Goal: Task Accomplishment & Management: Use online tool/utility

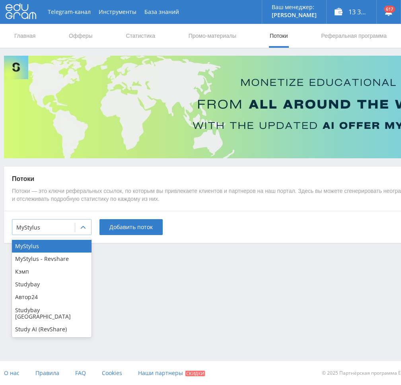
click at [42, 232] on div "MyStylus" at bounding box center [43, 227] width 62 height 11
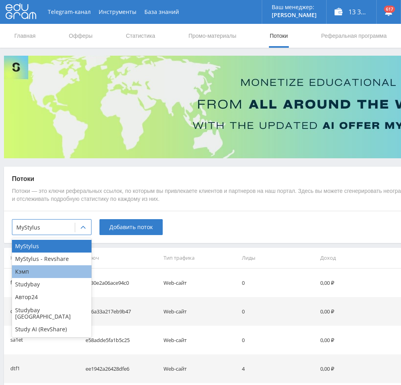
click at [32, 275] on div "Кэмп" at bounding box center [51, 271] width 79 height 13
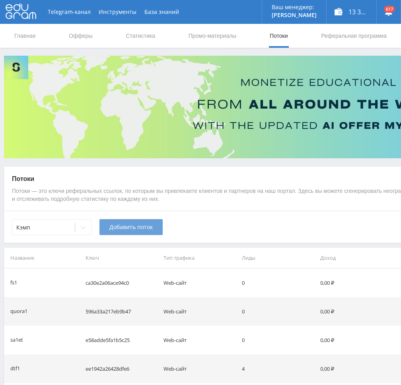
click at [119, 230] on span "Добавить поток" at bounding box center [130, 227] width 43 height 6
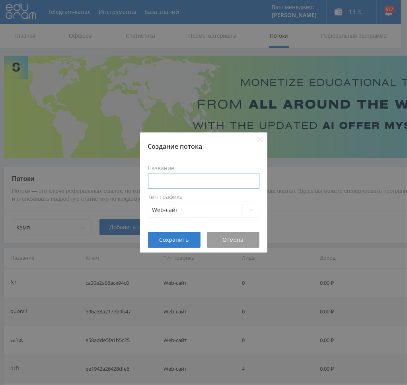
click at [176, 178] on input at bounding box center [203, 181] width 111 height 16
type input "pilka2kurs"
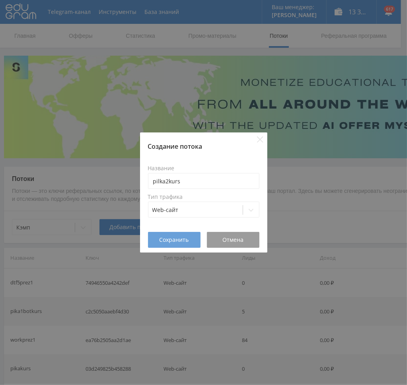
click at [176, 236] on span "Сохранить" at bounding box center [173, 239] width 29 height 6
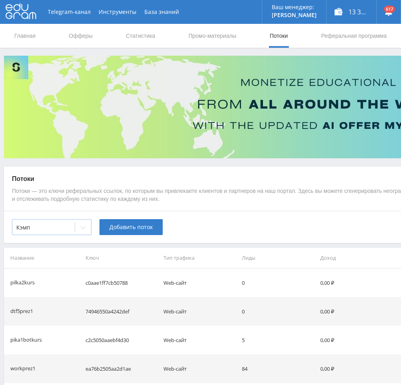
click at [77, 229] on div at bounding box center [83, 227] width 16 height 16
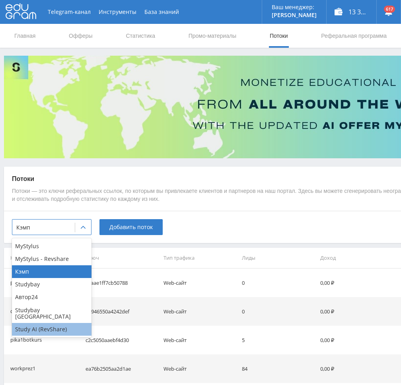
click at [46, 323] on div "Study AI (RevShare)" at bounding box center [51, 329] width 79 height 13
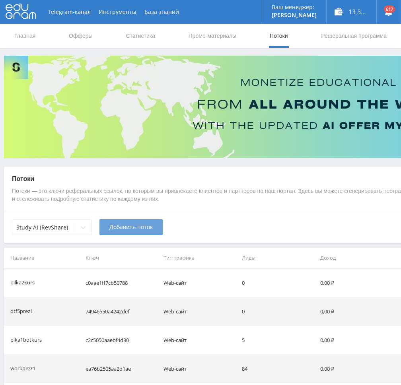
click at [129, 230] on span "Добавить поток" at bounding box center [130, 227] width 43 height 6
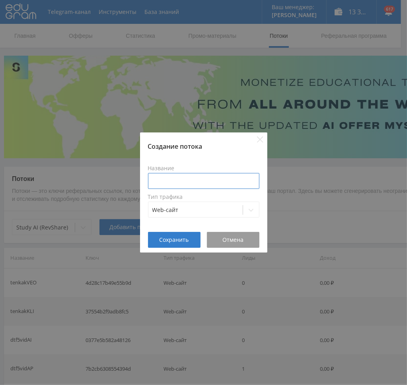
click at [170, 182] on input at bounding box center [203, 181] width 111 height 16
paste input "pilka2kurs"
type input "pilka2kursgpt"
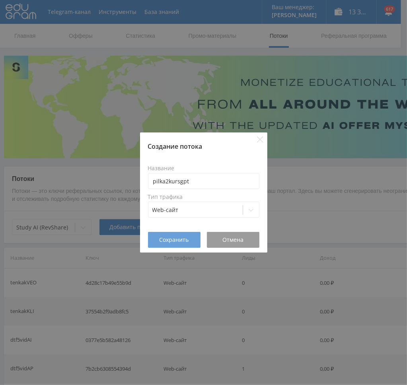
click at [172, 239] on span "Сохранить" at bounding box center [173, 239] width 29 height 6
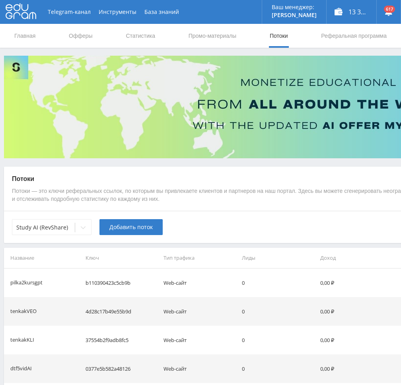
click at [116, 227] on span "Добавить поток" at bounding box center [130, 227] width 43 height 6
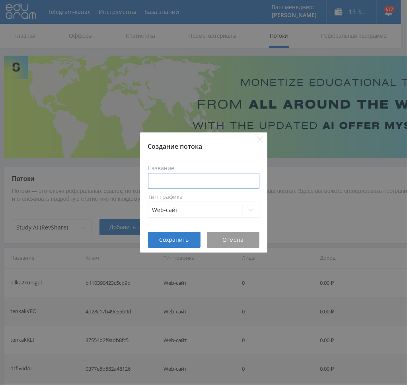
click at [174, 178] on input at bounding box center [203, 181] width 111 height 16
paste input "pilka2kurs"
type input "pilka2kursgrok"
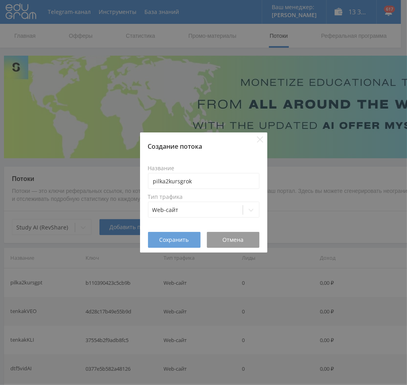
click at [173, 240] on span "Сохранить" at bounding box center [173, 239] width 29 height 6
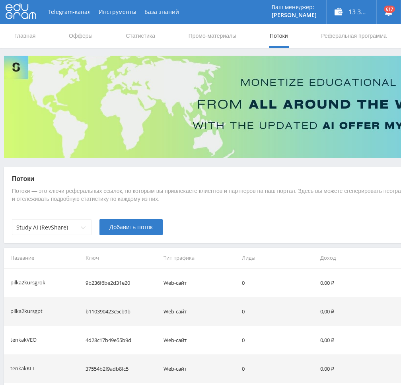
click at [121, 228] on span "Добавить поток" at bounding box center [130, 227] width 43 height 6
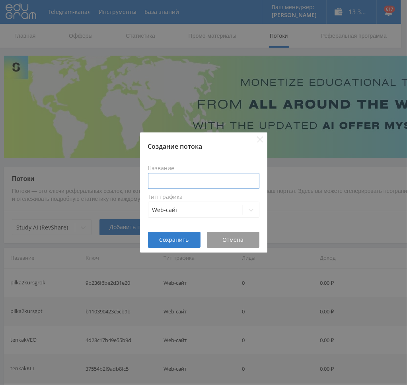
click at [182, 179] on input at bounding box center [203, 181] width 111 height 16
paste input "pilka2kurs"
type input "pilka2kursclaude"
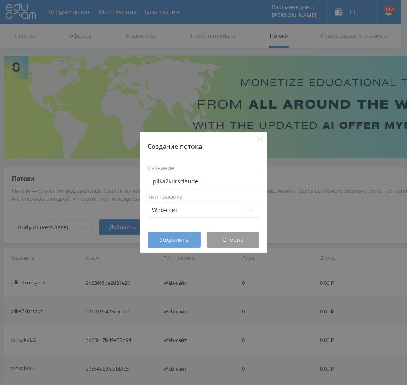
click at [165, 246] on button "Сохранить" at bounding box center [174, 240] width 52 height 16
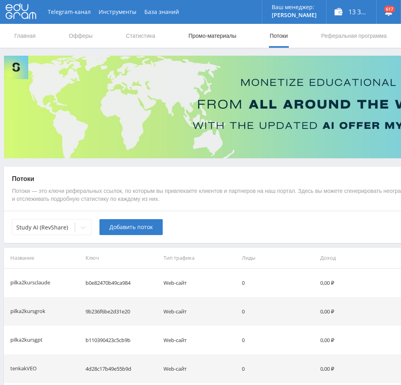
click at [208, 39] on link "Промо-материалы" at bounding box center [212, 36] width 49 height 24
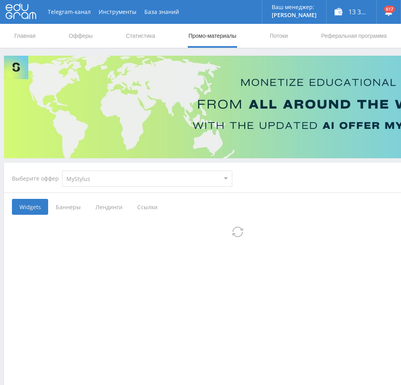
drag, startPoint x: 108, startPoint y: 174, endPoint x: 105, endPoint y: 180, distance: 7.3
click at [105, 179] on select "MyStylus MyStylus - Revshare Кэмп Studybay Автор24 Studybay [GEOGRAPHIC_DATA] S…" at bounding box center [147, 178] width 170 height 16
select select "340"
click at [62, 170] on select "MyStylus MyStylus - Revshare Кэмп Studybay Автор24 Studybay [GEOGRAPHIC_DATA] S…" at bounding box center [147, 178] width 170 height 16
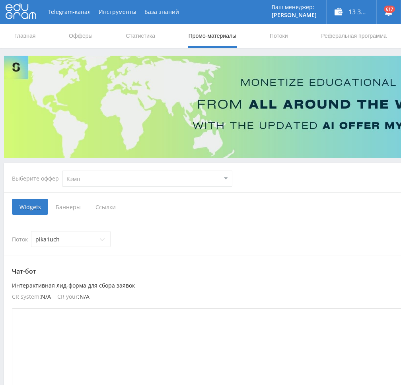
click at [103, 207] on span "Ссылки" at bounding box center [105, 207] width 35 height 16
click at [0, 0] on input "Ссылки" at bounding box center [0, 0] width 0 height 0
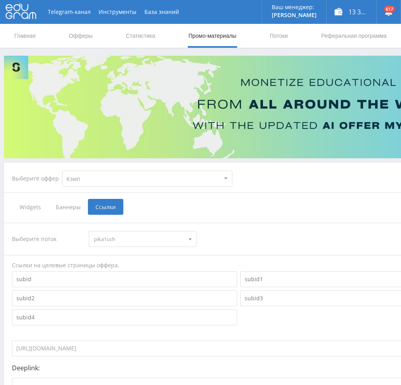
click at [110, 240] on span "pika1uch" at bounding box center [139, 238] width 90 height 15
click at [127, 265] on button "pilka2kurs" at bounding box center [142, 263] width 107 height 11
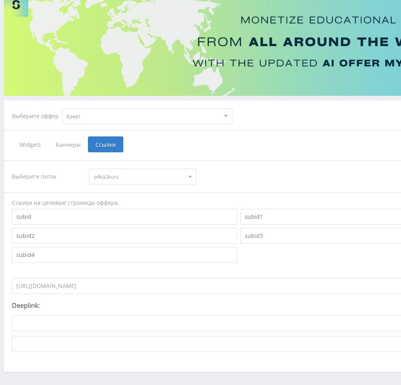
scroll to position [93, 0]
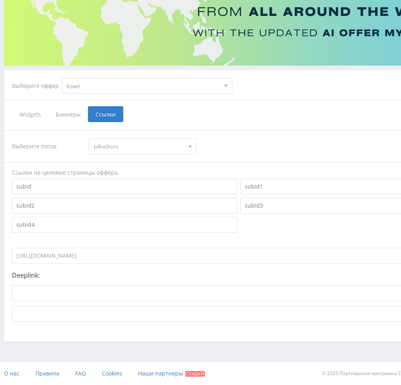
click at [81, 257] on input "[URL][DOMAIN_NAME]" at bounding box center [210, 256] width 397 height 16
click at [196, 89] on select "MyStylus MyStylus - Revshare Кэмп Studybay Автор24 Studybay [GEOGRAPHIC_DATA] S…" at bounding box center [147, 86] width 170 height 16
select select "376"
click at [62, 78] on select "MyStylus MyStylus - Revshare Кэмп Studybay Автор24 Studybay [GEOGRAPHIC_DATA] S…" at bounding box center [147, 86] width 170 height 16
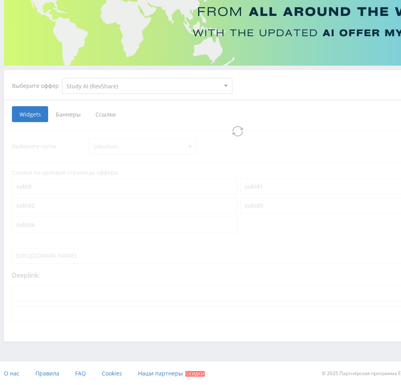
select select "376"
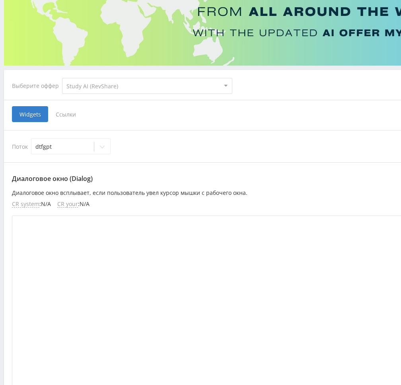
scroll to position [6, 0]
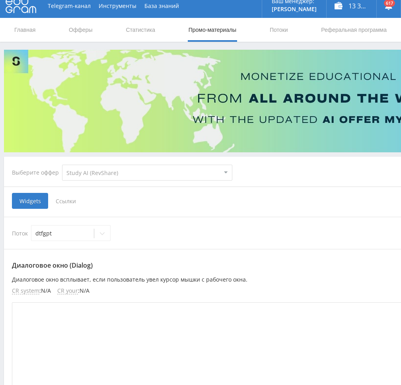
click at [71, 205] on span "Ссылки" at bounding box center [65, 201] width 35 height 16
click at [0, 0] on input "Ссылки" at bounding box center [0, 0] width 0 height 0
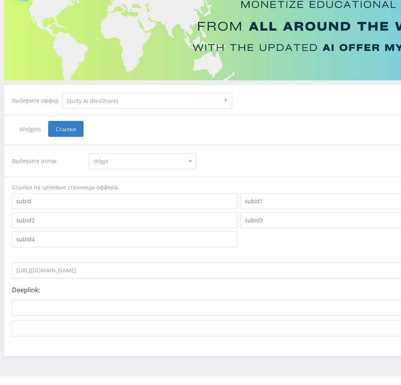
scroll to position [85, 0]
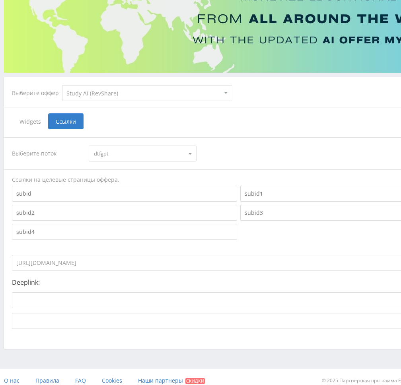
click at [169, 151] on span "dtfgpt" at bounding box center [139, 153] width 90 height 15
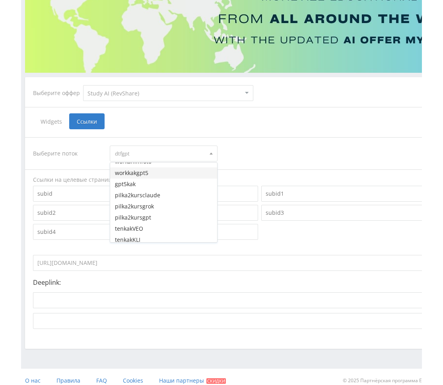
scroll to position [1385, 0]
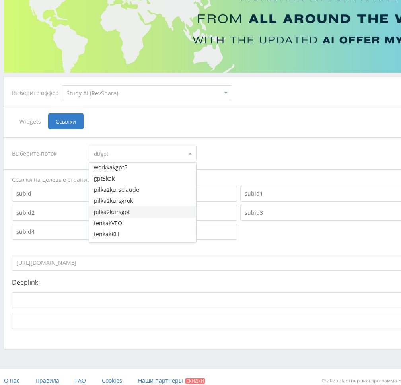
click at [126, 213] on button "pilka2kursgpt" at bounding box center [142, 211] width 107 height 11
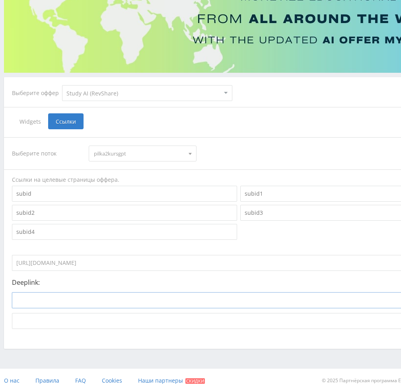
click at [83, 300] on input at bounding box center [207, 300] width 391 height 16
paste input "[URL]"
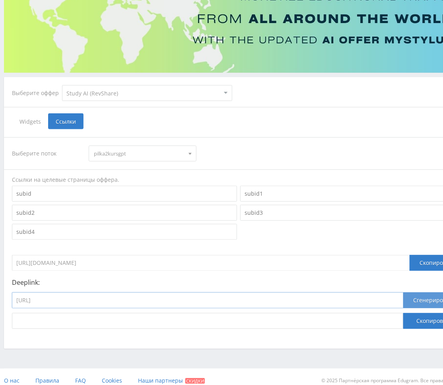
type input "[URL]"
click at [400, 300] on button "Сгенерировать" at bounding box center [434, 300] width 62 height 16
click at [400, 322] on button "Скопировать" at bounding box center [434, 321] width 62 height 16
click at [126, 151] on span "pilka2kursgpt" at bounding box center [139, 153] width 90 height 15
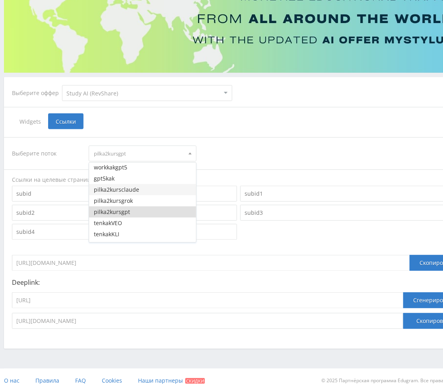
click at [125, 190] on button "pilka2kursclaude" at bounding box center [142, 189] width 107 height 11
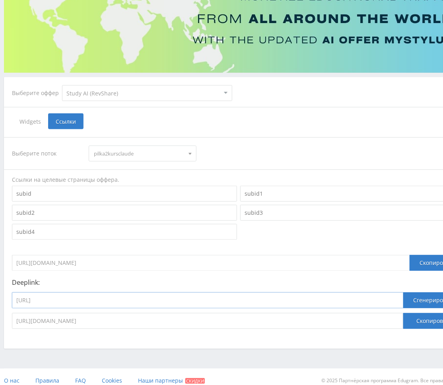
click at [105, 306] on input "[URL]" at bounding box center [207, 300] width 391 height 16
paste input "laude_opus41"
type input "[URL]"
click at [400, 299] on button "Сгенерировать" at bounding box center [434, 300] width 62 height 16
click at [400, 318] on button "Скопировать" at bounding box center [434, 321] width 62 height 16
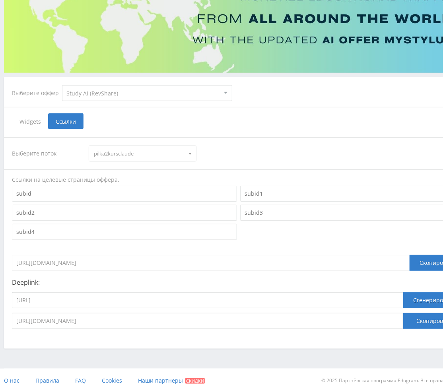
click at [111, 150] on span "pilka2kursclaude" at bounding box center [139, 153] width 90 height 15
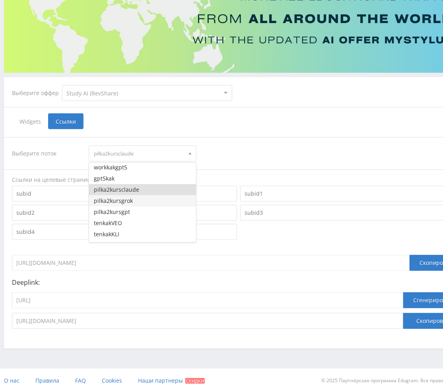
click at [124, 203] on button "pilka2kursgrok" at bounding box center [142, 200] width 107 height 11
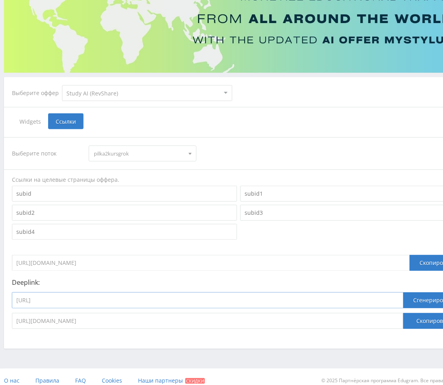
click at [146, 301] on input "[URL]" at bounding box center [207, 300] width 391 height 16
paste input "grok4"
type input "[URL]"
click at [400, 298] on button "Сгенерировать" at bounding box center [434, 300] width 62 height 16
click at [400, 321] on button "Скопировать" at bounding box center [434, 321] width 62 height 16
